Goal: Book appointment/travel/reservation

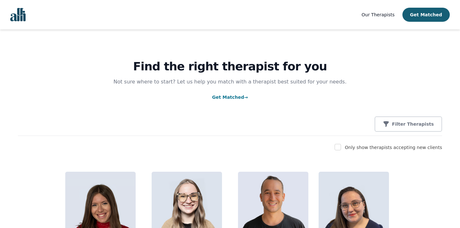
click at [341, 146] on input "checkbox" at bounding box center [338, 147] width 6 height 6
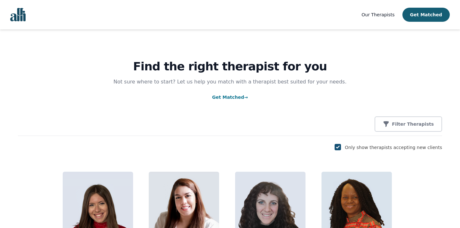
click at [341, 147] on input "checkbox" at bounding box center [338, 147] width 6 height 6
checkbox input "false"
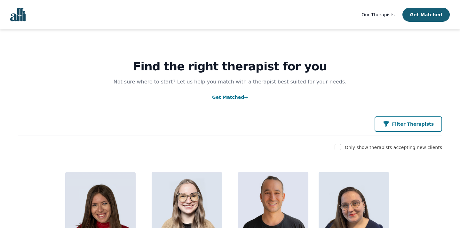
click at [419, 125] on p "Filter Therapists" at bounding box center [413, 124] width 42 height 6
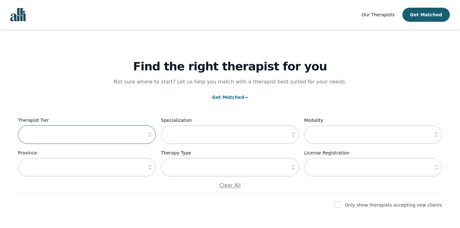
click at [144, 134] on input "text" at bounding box center [87, 134] width 138 height 19
click at [151, 135] on icon "button" at bounding box center [150, 134] width 6 height 6
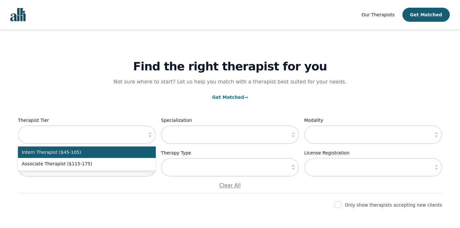
click at [114, 154] on span "Intern Therapist ($45-105)" at bounding box center [83, 152] width 122 height 6
type input "Intern Therapist ($45-105)"
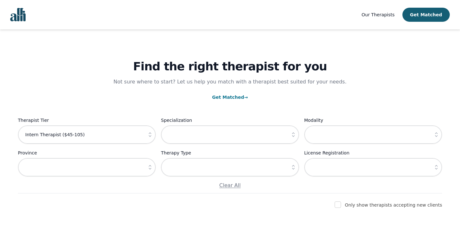
click at [151, 168] on icon "button" at bounding box center [150, 167] width 6 height 6
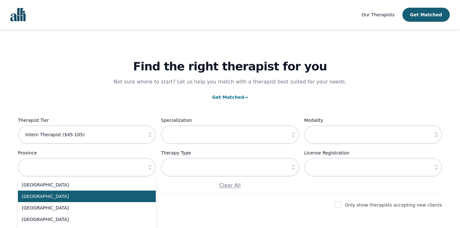
click at [128, 195] on span "[GEOGRAPHIC_DATA]" at bounding box center [83, 196] width 122 height 6
type input "[GEOGRAPHIC_DATA]"
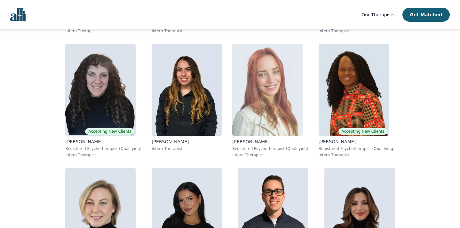
scroll to position [310, 0]
click at [232, 101] on img at bounding box center [267, 89] width 70 height 92
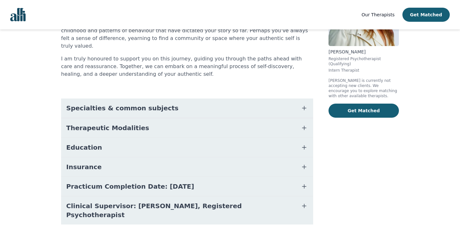
scroll to position [94, 0]
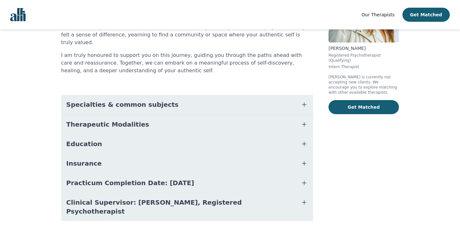
click at [110, 100] on span "Specialties & common subjects" at bounding box center [122, 104] width 112 height 9
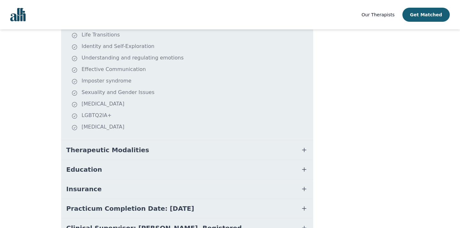
scroll to position [192, 0]
click at [100, 145] on span "Therapeutic Modalities" at bounding box center [107, 149] width 83 height 9
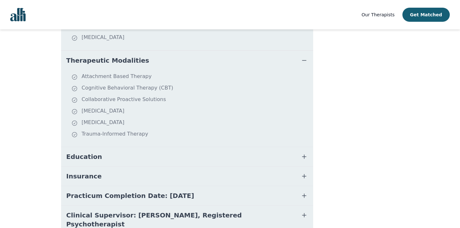
scroll to position [281, 0]
click at [109, 151] on button "Education" at bounding box center [187, 156] width 252 height 19
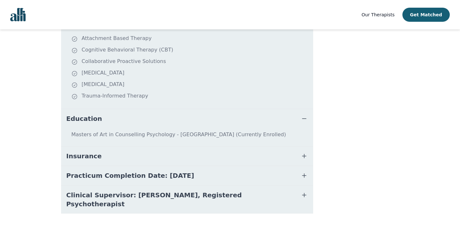
scroll to position [319, 0]
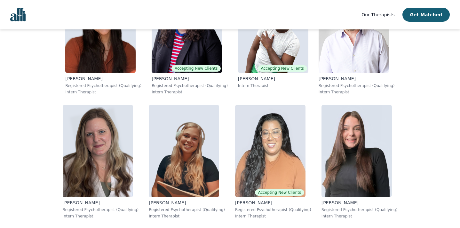
scroll to position [3747, 0]
